Goal: Transaction & Acquisition: Purchase product/service

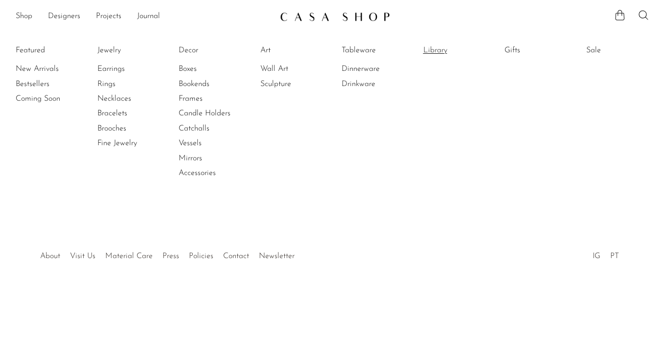
click at [433, 49] on link "Library" at bounding box center [459, 50] width 73 height 11
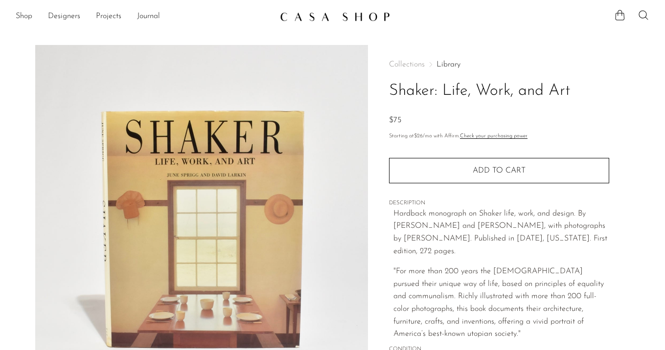
click at [395, 215] on p "Hardback monograph on Shaker life, work, and design. By [PERSON_NAME] and [PERS…" at bounding box center [501, 233] width 216 height 50
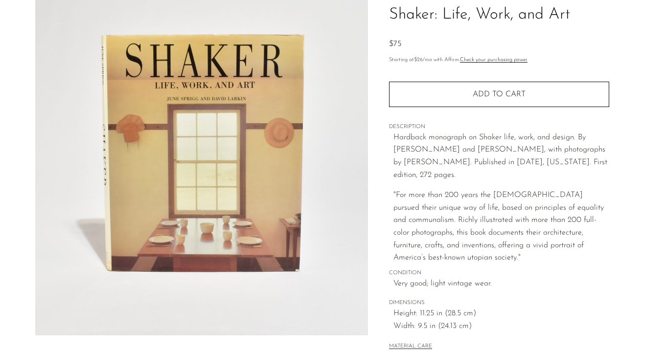
scroll to position [187, 0]
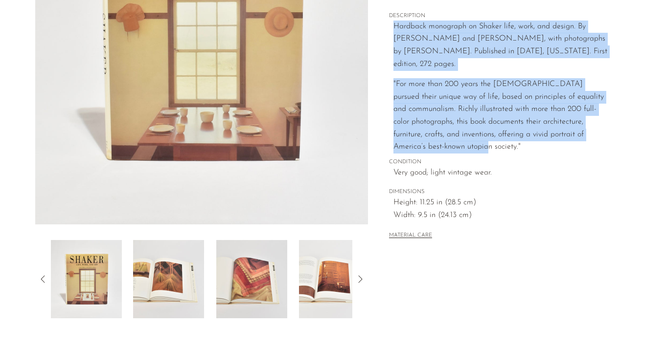
drag, startPoint x: 393, startPoint y: 210, endPoint x: 614, endPoint y: 129, distance: 236.1
click at [614, 129] on div "Collections Library Shaker: Life, Work, and Art $75 Starting at $26 /mo with Af…" at bounding box center [499, 88] width 262 height 461
copy div "Hardback monograph on Shaker life, work, and design. By [PERSON_NAME] and [PERS…"
